Goal: Information Seeking & Learning: Learn about a topic

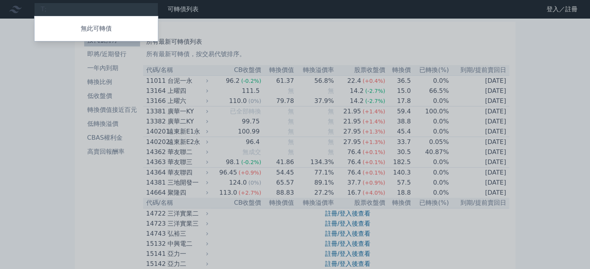
type input "T"
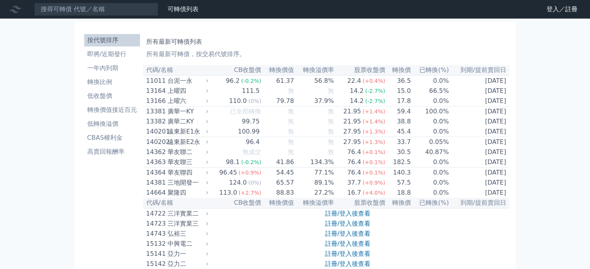
type input "T"
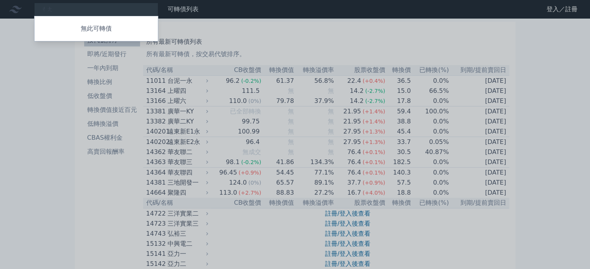
type input "長"
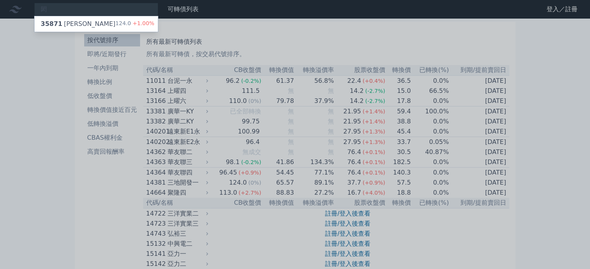
type input "閎"
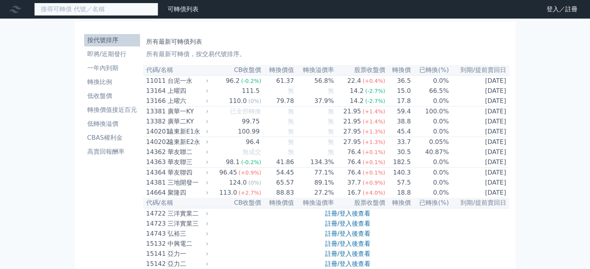
paste input "斐成"
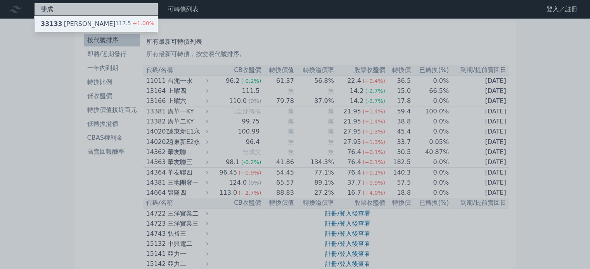
type input "斐成"
click at [89, 23] on div "33133 斐成三 117.5 +1.00%" at bounding box center [96, 24] width 123 height 16
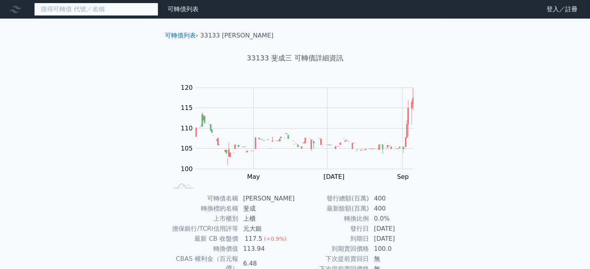
click at [55, 9] on input at bounding box center [96, 9] width 124 height 13
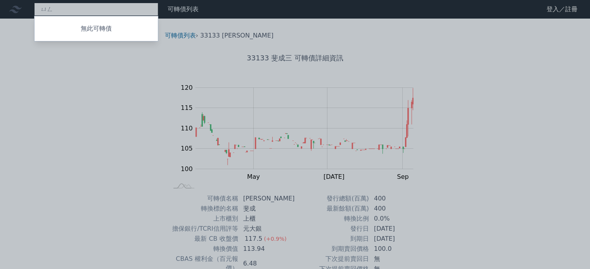
type input "用"
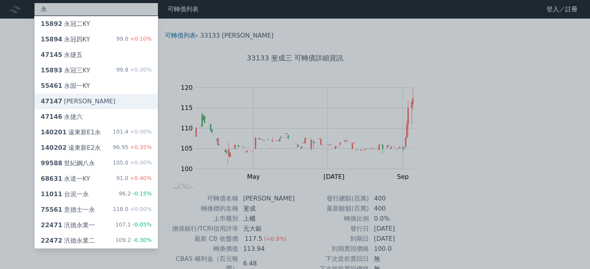
type input "永"
click at [90, 101] on div "47147 永捷七" at bounding box center [96, 102] width 123 height 16
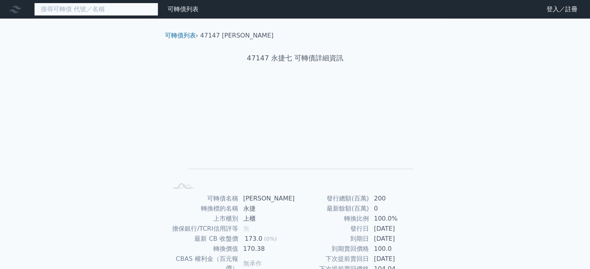
click at [52, 9] on input at bounding box center [96, 9] width 124 height 13
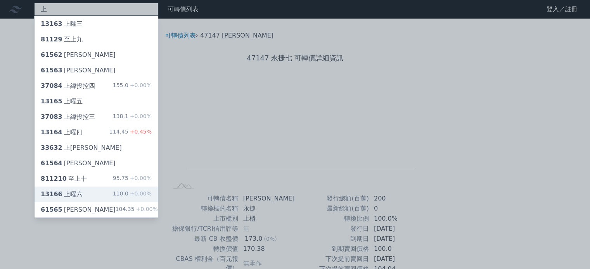
type input "上"
click at [83, 194] on div "13166 上曜六 110.0 +0.00%" at bounding box center [96, 195] width 123 height 16
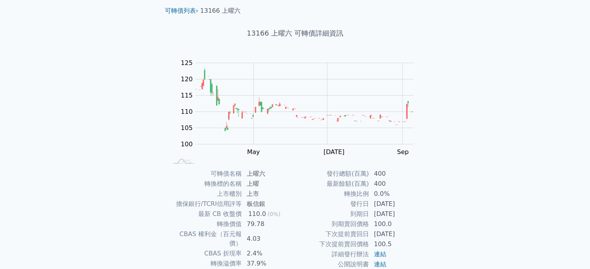
scroll to position [39, 0]
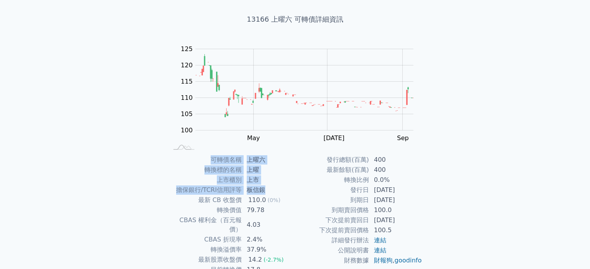
drag, startPoint x: 267, startPoint y: 189, endPoint x: 191, endPoint y: 159, distance: 81.5
click at [191, 159] on tbody "可轉債名稱 上曜六 轉換標的名稱 上曜 上市櫃別 上市 擔保銀行/TCRI信用評等 板信銀 最新 CB 收盤價 110.0 (0%) 轉換價值 79.78 C…" at bounding box center [231, 225] width 127 height 140
click at [279, 182] on td "上市" at bounding box center [268, 180] width 53 height 10
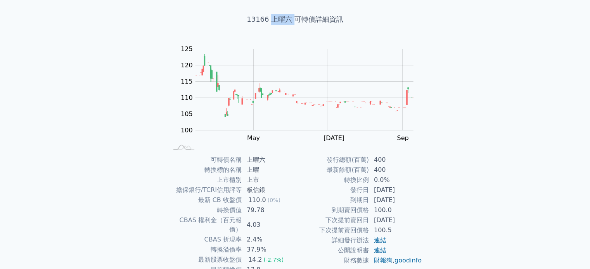
drag, startPoint x: 292, startPoint y: 18, endPoint x: 272, endPoint y: 18, distance: 20.5
click at [272, 18] on h1 "13166 上曜六 可轉債詳細資訊" at bounding box center [295, 19] width 273 height 11
copy h1 "上曜六"
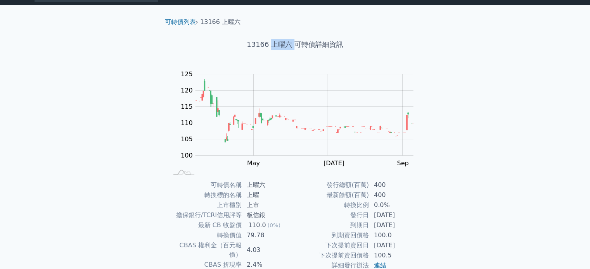
scroll to position [0, 0]
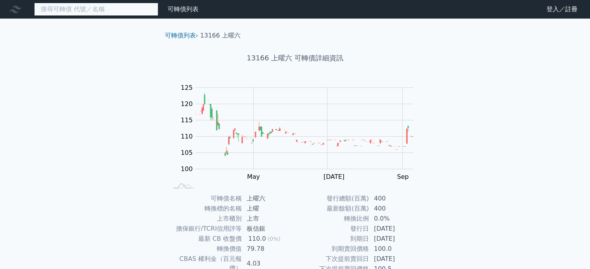
click at [97, 12] on input at bounding box center [96, 9] width 124 height 13
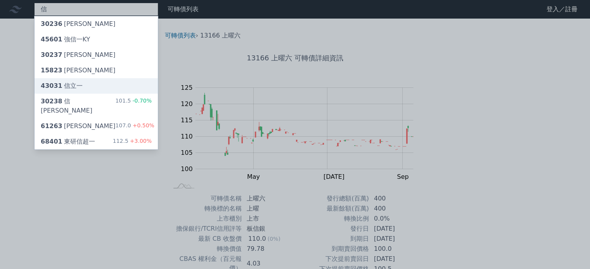
type input "信"
click at [80, 85] on div "43031 信立一" at bounding box center [96, 86] width 123 height 16
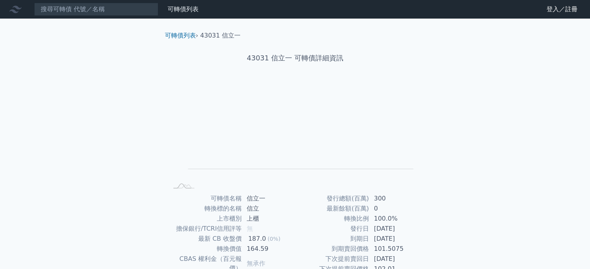
scroll to position [39, 0]
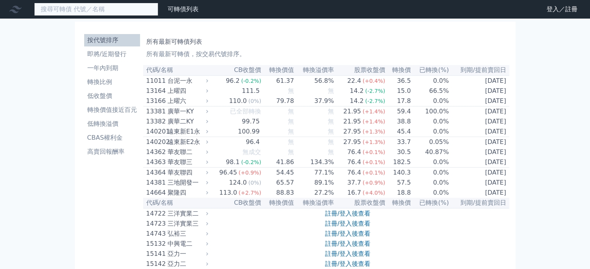
click at [72, 7] on input at bounding box center [96, 9] width 124 height 13
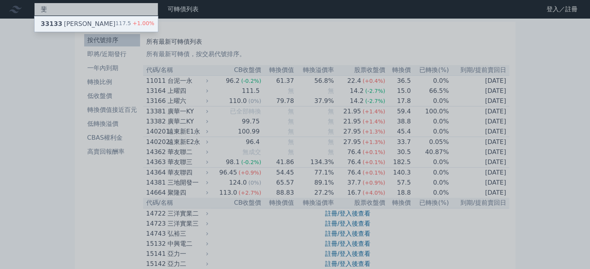
type input "斐"
click at [66, 23] on div "33133 [PERSON_NAME]" at bounding box center [78, 23] width 75 height 9
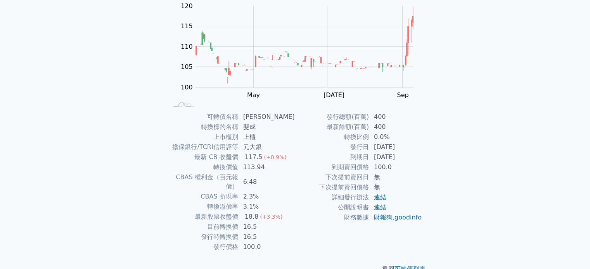
scroll to position [90, 0]
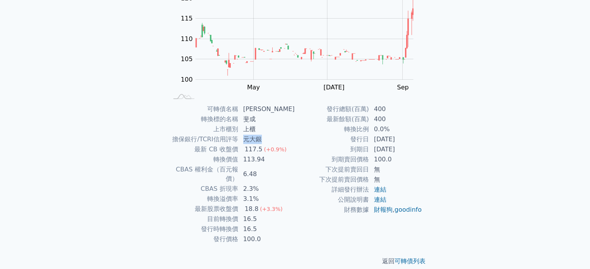
drag, startPoint x: 267, startPoint y: 139, endPoint x: 248, endPoint y: 139, distance: 18.6
click at [248, 139] on td "元大銀" at bounding box center [266, 140] width 57 height 10
click at [264, 106] on div "可轉債列表 › 33133 斐成三 33133 斐成三 可轉債詳細資訊 Zoom Out 100 90 95 100 105 110 115 120 125 …" at bounding box center [295, 104] width 273 height 350
click at [269, 108] on td "[PERSON_NAME]" at bounding box center [266, 109] width 57 height 10
drag, startPoint x: 269, startPoint y: 107, endPoint x: 246, endPoint y: 107, distance: 23.3
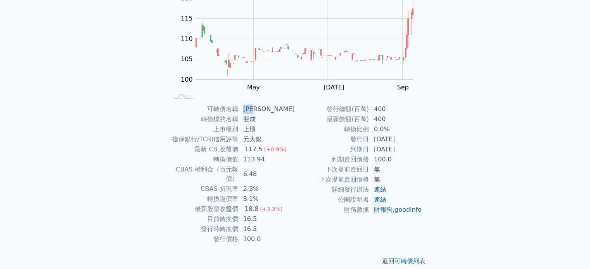
click at [246, 107] on td "[PERSON_NAME]" at bounding box center [266, 109] width 57 height 10
copy td "[PERSON_NAME]"
click at [87, 79] on div "可轉債列表 財務數據 可轉債列表 財務數據 登入／註冊 登入／註冊 可轉債列表 › 33133 斐成三 33133 斐成三 可轉債詳細資訊 Zoom Out …" at bounding box center [295, 94] width 590 height 368
